Goal: Task Accomplishment & Management: Complete application form

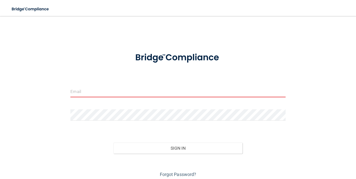
type input "[DOMAIN_NAME][EMAIL_ADDRESS][DOMAIN_NAME]"
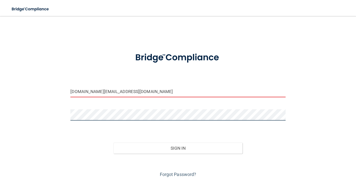
click at [178, 147] on button "Sign In" at bounding box center [177, 147] width 129 height 11
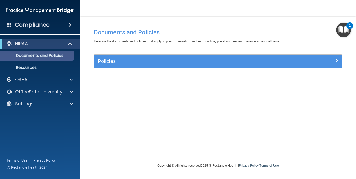
click at [45, 57] on p "Documents and Policies" at bounding box center [37, 55] width 68 height 5
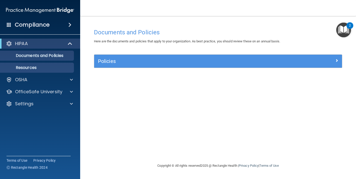
click at [51, 68] on p "Resources" at bounding box center [37, 67] width 68 height 5
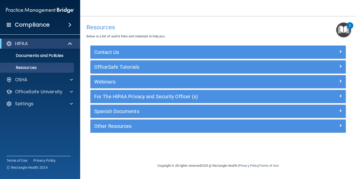
click at [122, 80] on h5 "Webinars" at bounding box center [186, 82] width 184 height 6
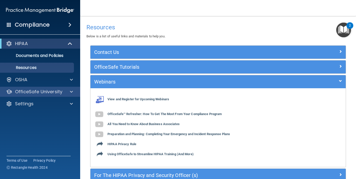
click at [73, 92] on span at bounding box center [71, 92] width 3 height 6
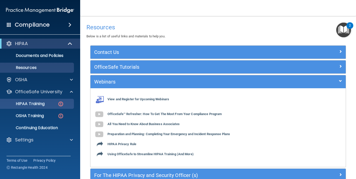
click at [43, 105] on p "HIPAA Training" at bounding box center [23, 103] width 41 height 5
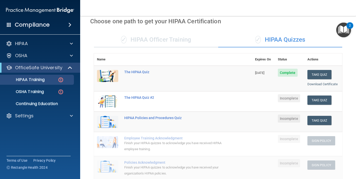
scroll to position [7, 0]
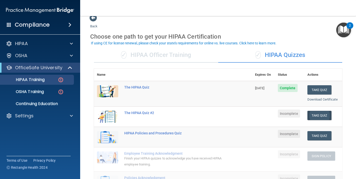
click at [322, 115] on button "Take Quiz" at bounding box center [319, 115] width 24 height 9
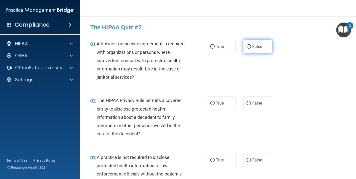
click at [253, 44] on span "False" at bounding box center [257, 46] width 10 height 5
click at [251, 45] on input "False" at bounding box center [248, 47] width 5 height 4
radio input "true"
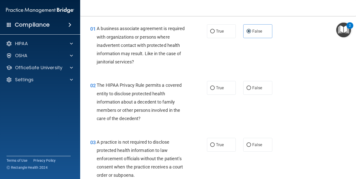
scroll to position [18, 0]
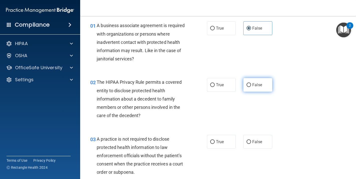
click at [250, 83] on input "False" at bounding box center [248, 85] width 5 height 4
radio input "true"
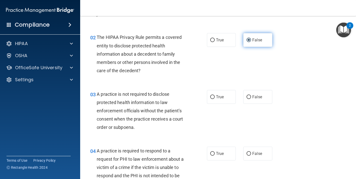
scroll to position [65, 0]
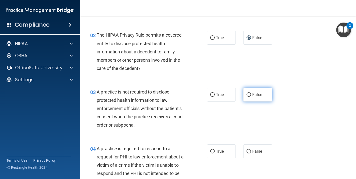
click at [256, 88] on label "False" at bounding box center [257, 95] width 29 height 14
click at [251, 93] on input "False" at bounding box center [248, 95] width 5 height 4
radio input "true"
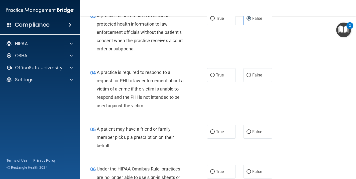
scroll to position [145, 0]
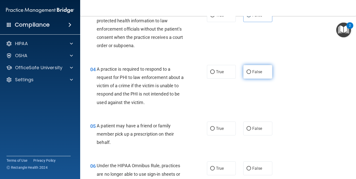
click at [256, 72] on span "False" at bounding box center [257, 71] width 10 height 5
click at [251, 72] on input "False" at bounding box center [248, 72] width 5 height 4
radio input "true"
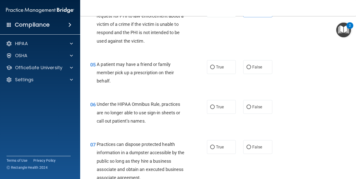
scroll to position [206, 0]
click at [255, 69] on label "False" at bounding box center [257, 67] width 29 height 14
click at [251, 69] on input "False" at bounding box center [248, 67] width 5 height 4
radio input "true"
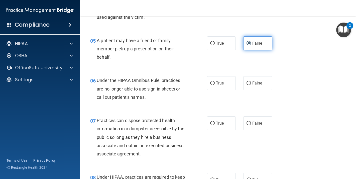
scroll to position [234, 0]
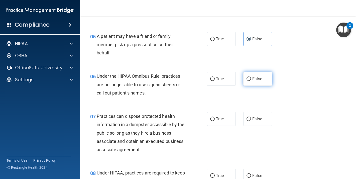
click at [255, 84] on label "False" at bounding box center [257, 79] width 29 height 14
click at [251, 81] on input "False" at bounding box center [248, 79] width 5 height 4
radio input "true"
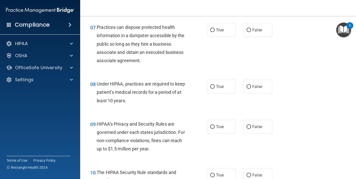
scroll to position [324, 0]
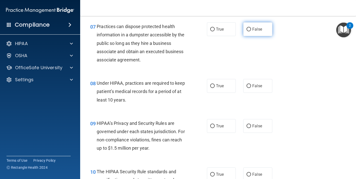
click at [252, 27] on span "False" at bounding box center [257, 29] width 10 height 5
click at [251, 28] on input "False" at bounding box center [248, 30] width 5 height 4
radio input "true"
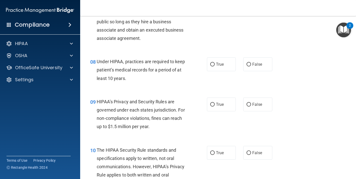
scroll to position [347, 0]
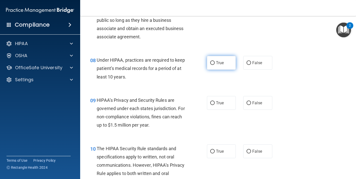
click at [220, 63] on label "True" at bounding box center [221, 63] width 29 height 14
click at [215, 63] on input "True" at bounding box center [212, 63] width 5 height 4
radio input "true"
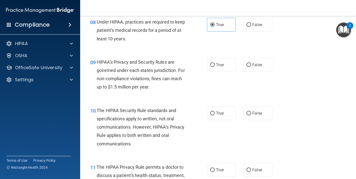
scroll to position [387, 0]
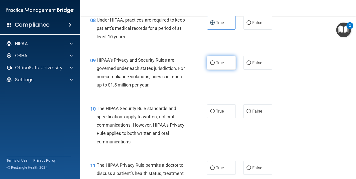
click at [224, 62] on label "True" at bounding box center [221, 63] width 29 height 14
click at [215, 62] on input "True" at bounding box center [212, 63] width 5 height 4
radio input "true"
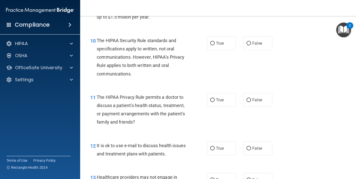
scroll to position [455, 0]
click at [259, 44] on label "False" at bounding box center [257, 43] width 29 height 14
click at [251, 44] on input "False" at bounding box center [248, 43] width 5 height 4
radio input "true"
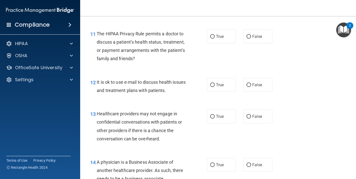
scroll to position [521, 0]
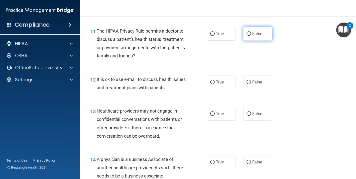
click at [257, 34] on label "False" at bounding box center [257, 34] width 29 height 14
click at [251, 34] on input "False" at bounding box center [248, 34] width 5 height 4
radio input "true"
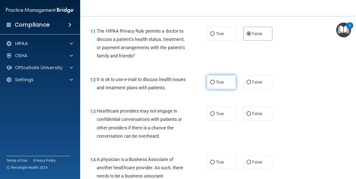
click at [221, 80] on span "True" at bounding box center [220, 82] width 8 height 5
click at [215, 80] on input "True" at bounding box center [212, 82] width 5 height 4
radio input "true"
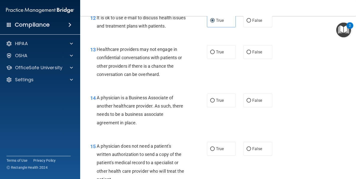
scroll to position [585, 0]
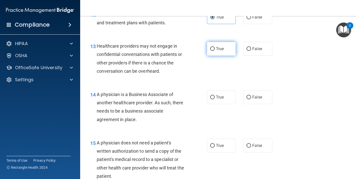
click at [226, 48] on label "True" at bounding box center [221, 49] width 29 height 14
click at [215, 48] on input "True" at bounding box center [212, 49] width 5 height 4
radio input "true"
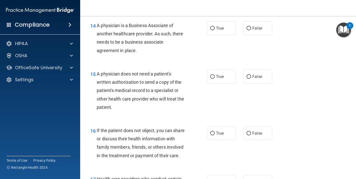
scroll to position [655, 0]
click at [224, 26] on span "True" at bounding box center [220, 28] width 8 height 5
click at [215, 26] on input "True" at bounding box center [212, 28] width 5 height 4
radio input "true"
click at [260, 77] on label "False" at bounding box center [257, 76] width 29 height 14
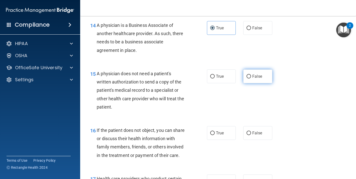
click at [251, 77] on input "False" at bounding box center [248, 77] width 5 height 4
radio input "true"
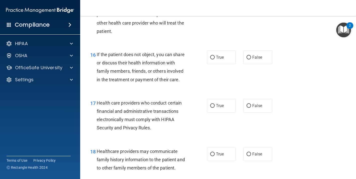
scroll to position [730, 0]
click at [219, 55] on span "True" at bounding box center [220, 57] width 8 height 5
click at [215, 55] on input "True" at bounding box center [212, 57] width 5 height 4
radio input "true"
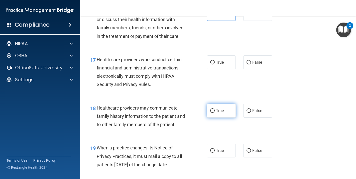
scroll to position [775, 0]
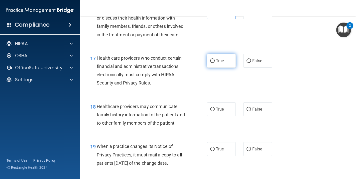
click at [217, 59] on span "True" at bounding box center [220, 60] width 8 height 5
click at [215, 59] on input "True" at bounding box center [212, 61] width 5 height 4
radio input "true"
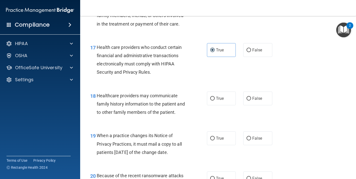
scroll to position [786, 0]
click at [253, 96] on label "False" at bounding box center [257, 98] width 29 height 14
click at [251, 96] on input "False" at bounding box center [248, 98] width 5 height 4
radio input "true"
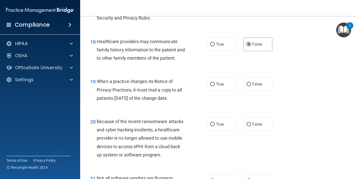
scroll to position [840, 0]
click at [212, 82] on input "True" at bounding box center [212, 84] width 5 height 4
radio input "true"
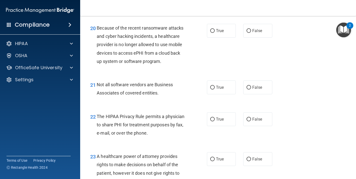
scroll to position [934, 0]
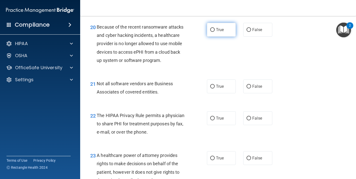
click at [214, 31] on label "True" at bounding box center [221, 30] width 29 height 14
click at [214, 31] on input "True" at bounding box center [212, 30] width 5 height 4
radio input "true"
click at [223, 84] on label "True" at bounding box center [221, 86] width 29 height 14
click at [215, 85] on input "True" at bounding box center [212, 87] width 5 height 4
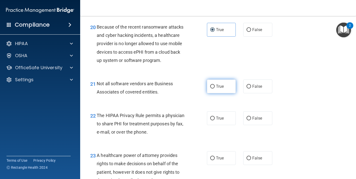
radio input "true"
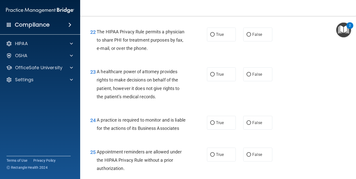
scroll to position [1019, 0]
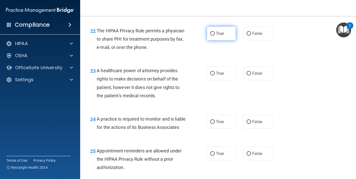
click at [223, 31] on span "True" at bounding box center [220, 33] width 8 height 5
click at [215, 32] on input "True" at bounding box center [212, 34] width 5 height 4
radio input "true"
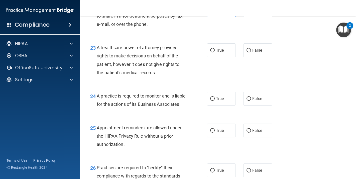
scroll to position [1042, 0]
click at [216, 48] on span "True" at bounding box center [220, 50] width 8 height 5
click at [215, 48] on input "True" at bounding box center [212, 50] width 5 height 4
radio input "true"
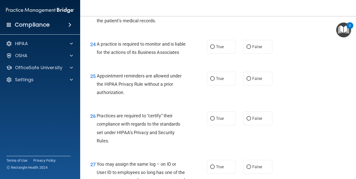
scroll to position [1094, 0]
click at [225, 45] on label "True" at bounding box center [221, 46] width 29 height 14
click at [215, 45] on input "True" at bounding box center [212, 47] width 5 height 4
radio input "true"
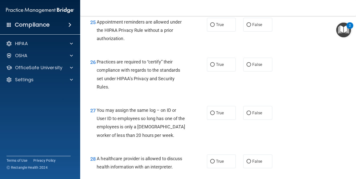
scroll to position [1147, 0]
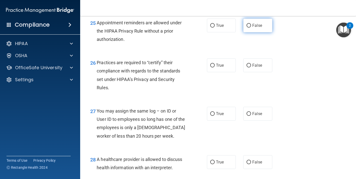
click at [257, 28] on span "False" at bounding box center [257, 25] width 10 height 5
click at [251, 28] on input "False" at bounding box center [248, 26] width 5 height 4
radio input "true"
click at [229, 72] on label "True" at bounding box center [221, 65] width 29 height 14
click at [215, 67] on input "True" at bounding box center [212, 66] width 5 height 4
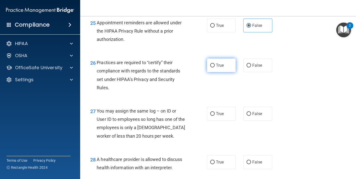
radio input "true"
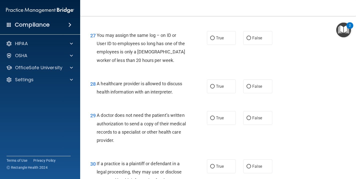
scroll to position [1229, 0]
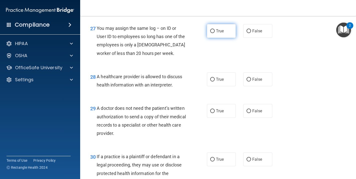
click at [217, 33] on span "True" at bounding box center [220, 31] width 8 height 5
click at [215, 33] on input "True" at bounding box center [212, 31] width 5 height 4
radio input "true"
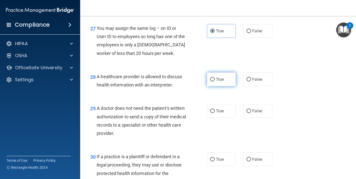
click at [221, 86] on label "True" at bounding box center [221, 79] width 29 height 14
click at [215, 81] on input "True" at bounding box center [212, 80] width 5 height 4
radio input "true"
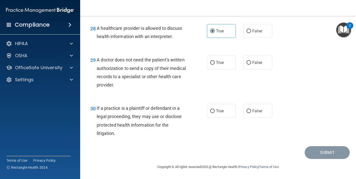
scroll to position [1279, 0]
click at [271, 69] on label "False" at bounding box center [257, 63] width 29 height 14
click at [251, 65] on input "False" at bounding box center [248, 63] width 5 height 4
radio input "true"
click at [217, 113] on span "True" at bounding box center [220, 110] width 8 height 5
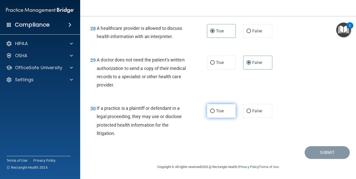
click at [215, 113] on input "True" at bounding box center [212, 111] width 5 height 4
radio input "true"
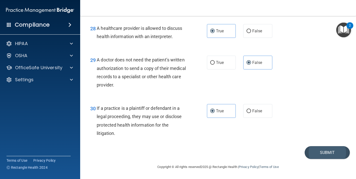
click at [318, 157] on button "Submit" at bounding box center [326, 152] width 45 height 13
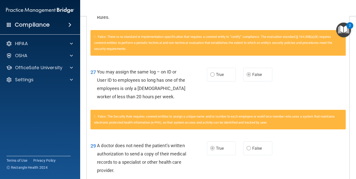
scroll to position [1313, 0]
